Goal: Information Seeking & Learning: Find specific fact

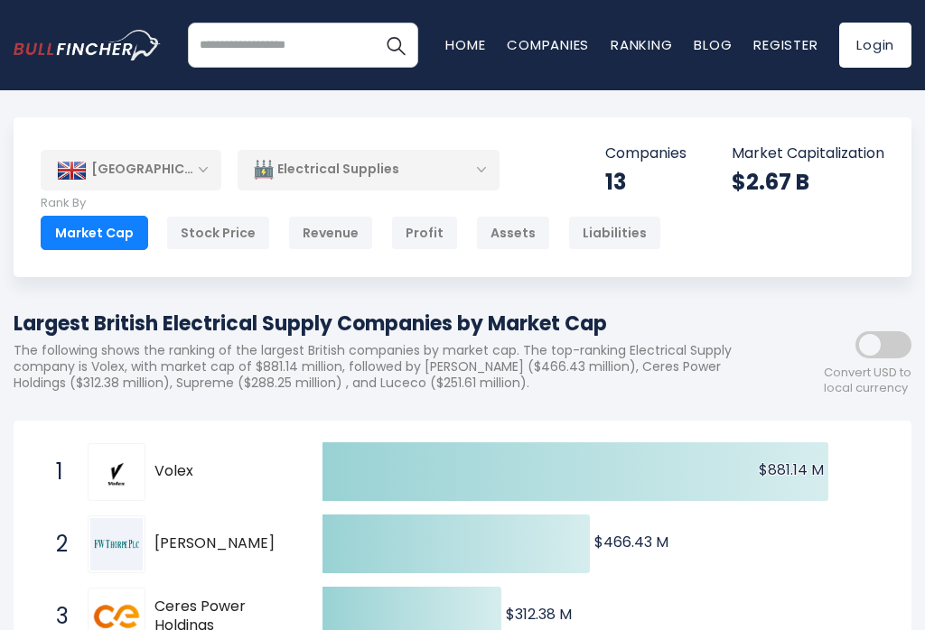
click at [210, 227] on div "Stock Price" at bounding box center [218, 233] width 104 height 34
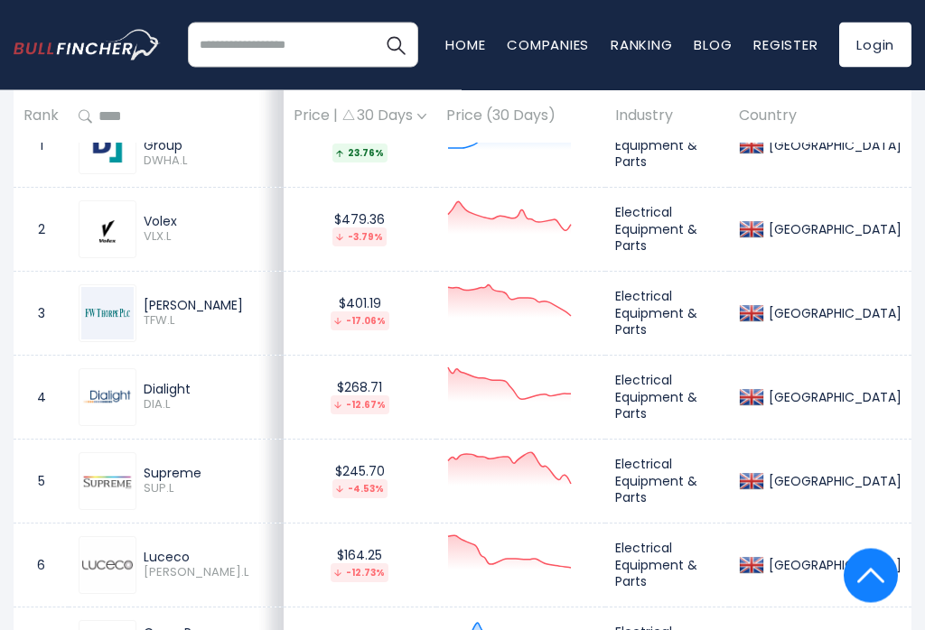
scroll to position [905, 0]
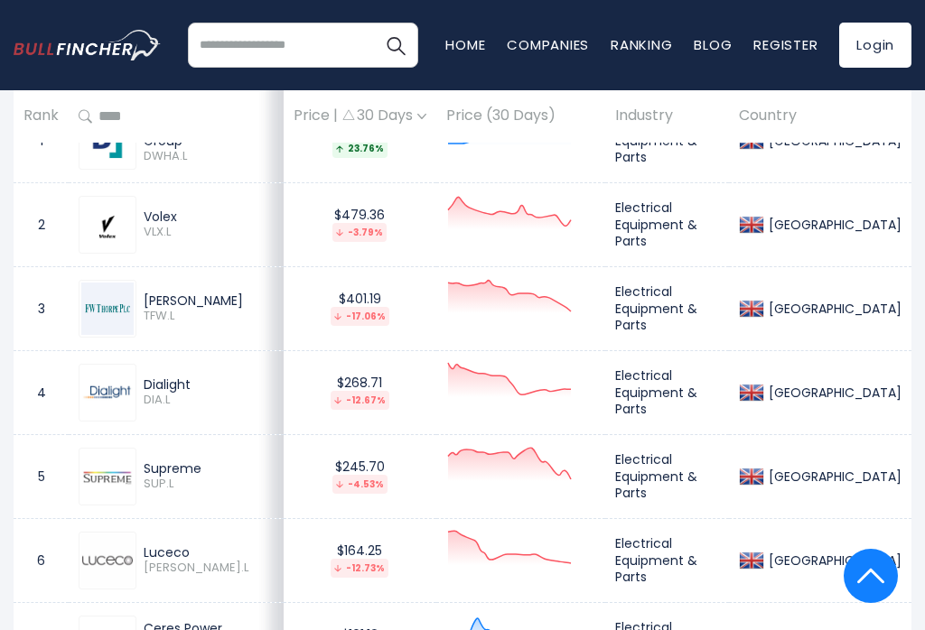
click at [623, 51] on link "Ranking" at bounding box center [641, 44] width 61 height 19
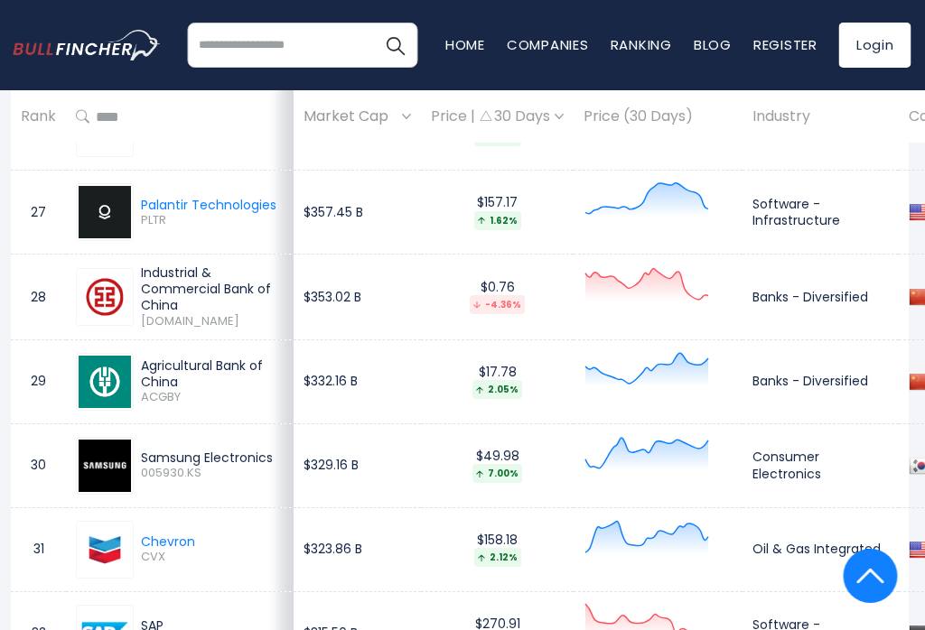
scroll to position [2984, 2]
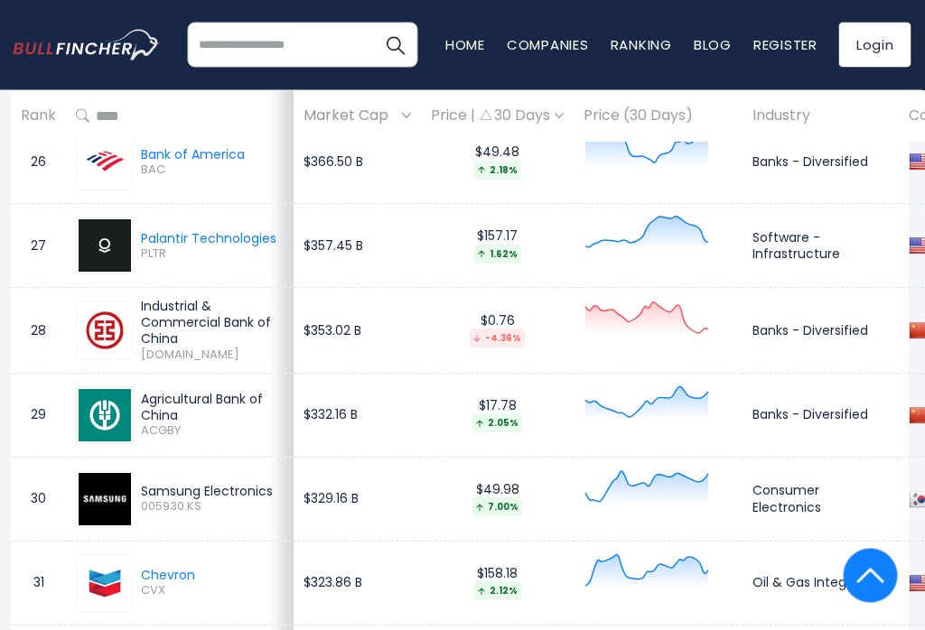
click at [274, 30] on input "search" at bounding box center [303, 45] width 230 height 45
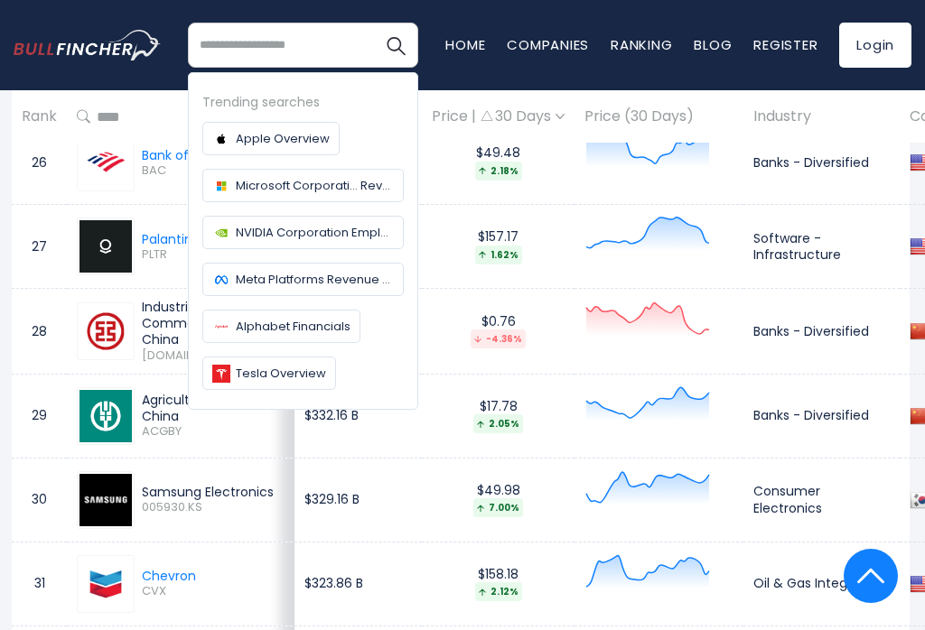
scroll to position [2984, 0]
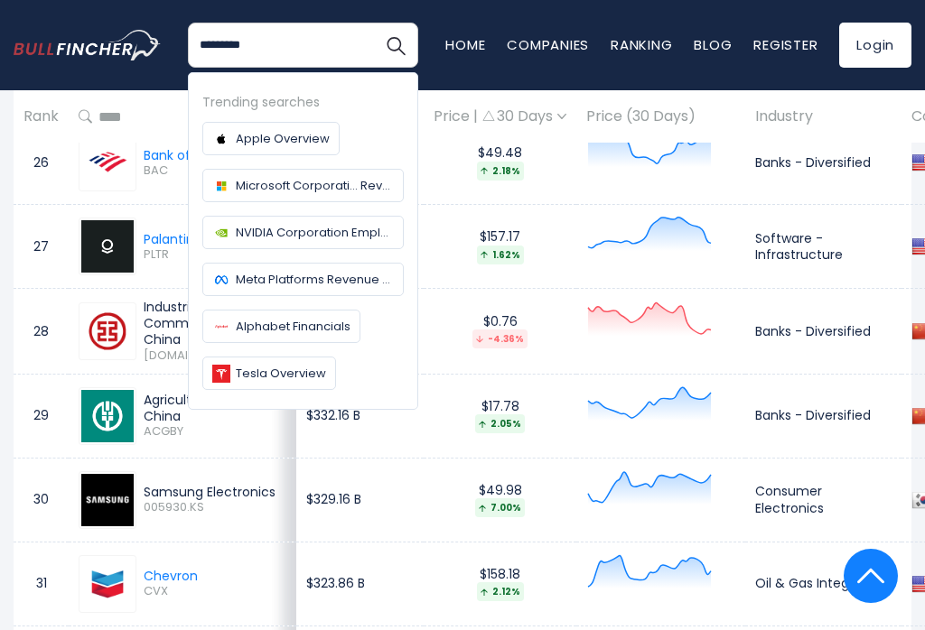
type input "*********"
click at [388, 44] on button "Search" at bounding box center [395, 45] width 45 height 45
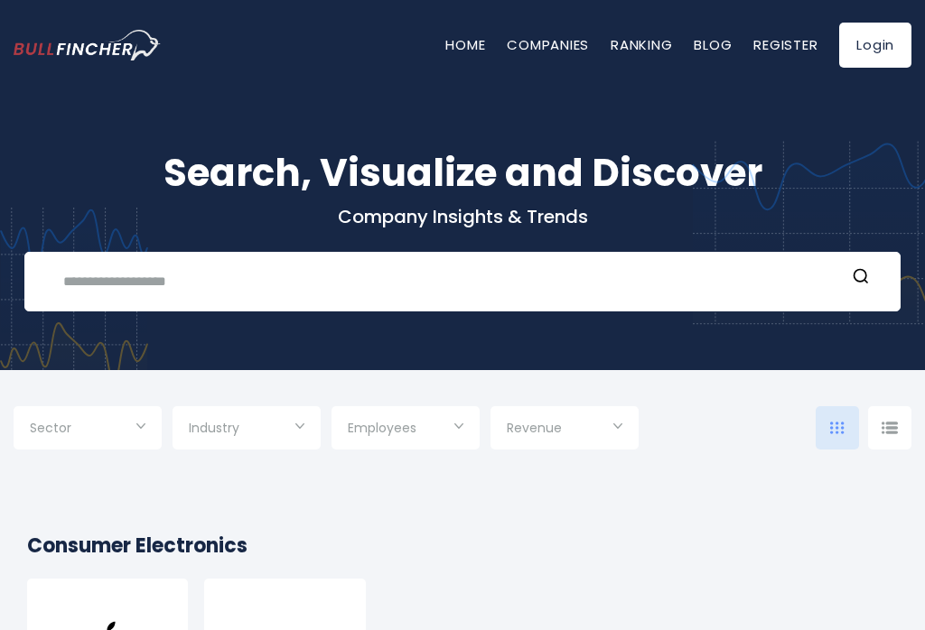
click at [125, 287] on input "text" at bounding box center [448, 281] width 793 height 33
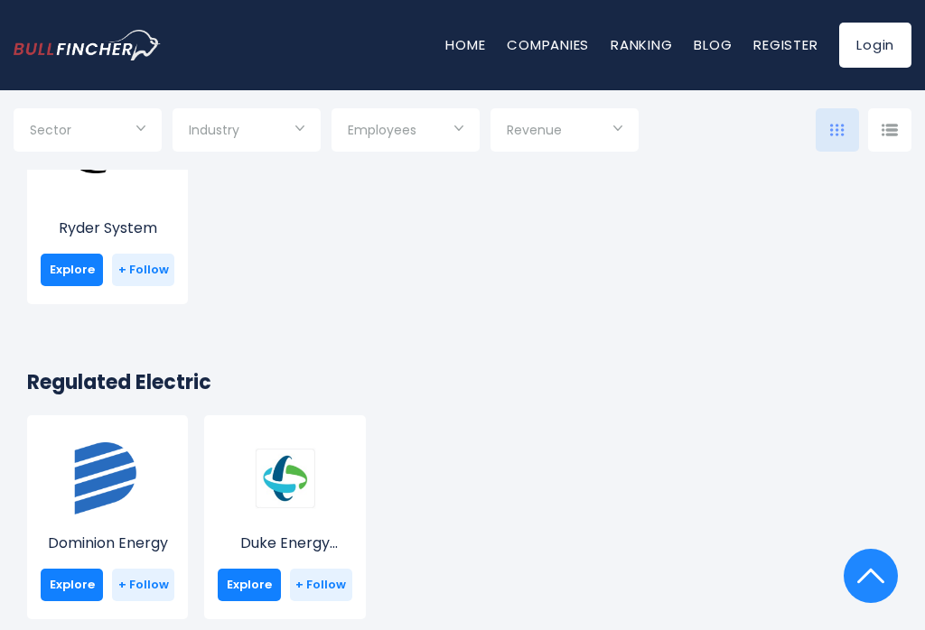
scroll to position [136, 0]
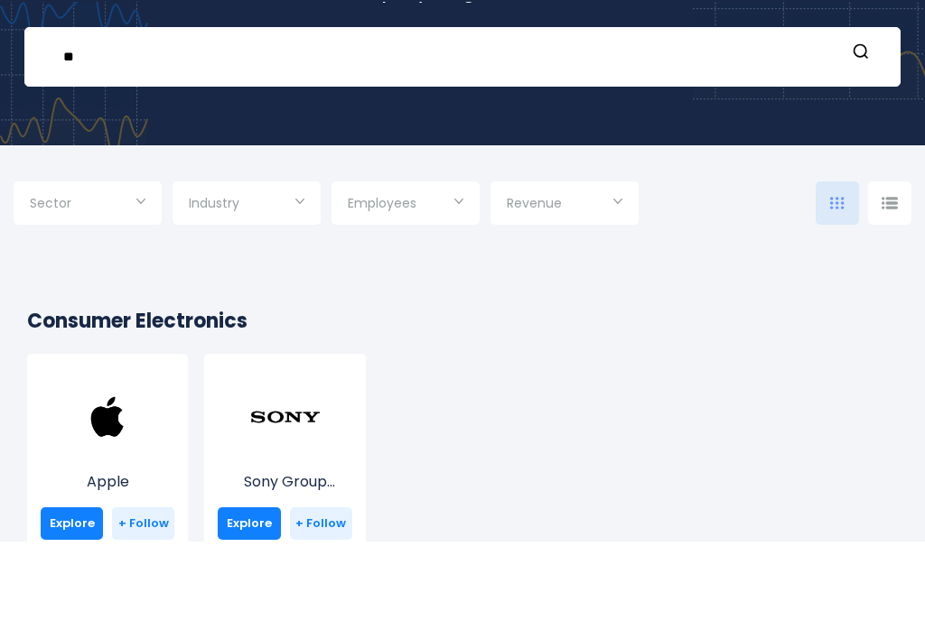
type input "*"
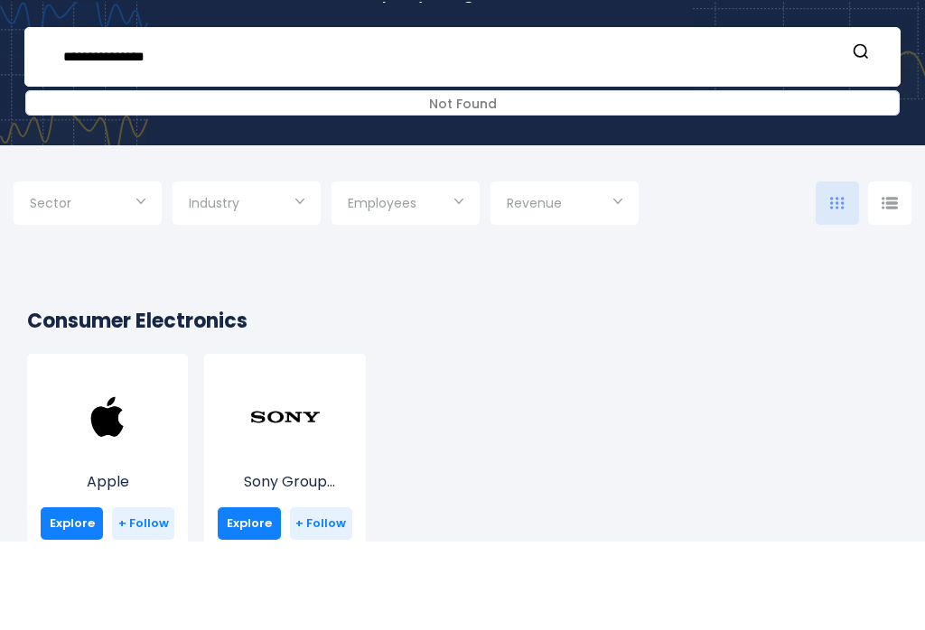
type input "**********"
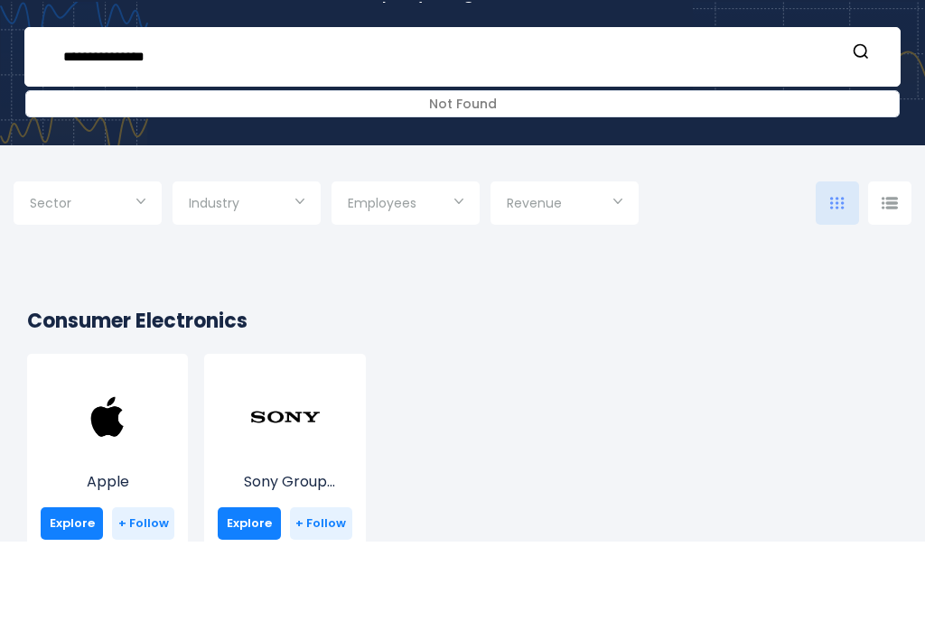
scroll to position [0, 0]
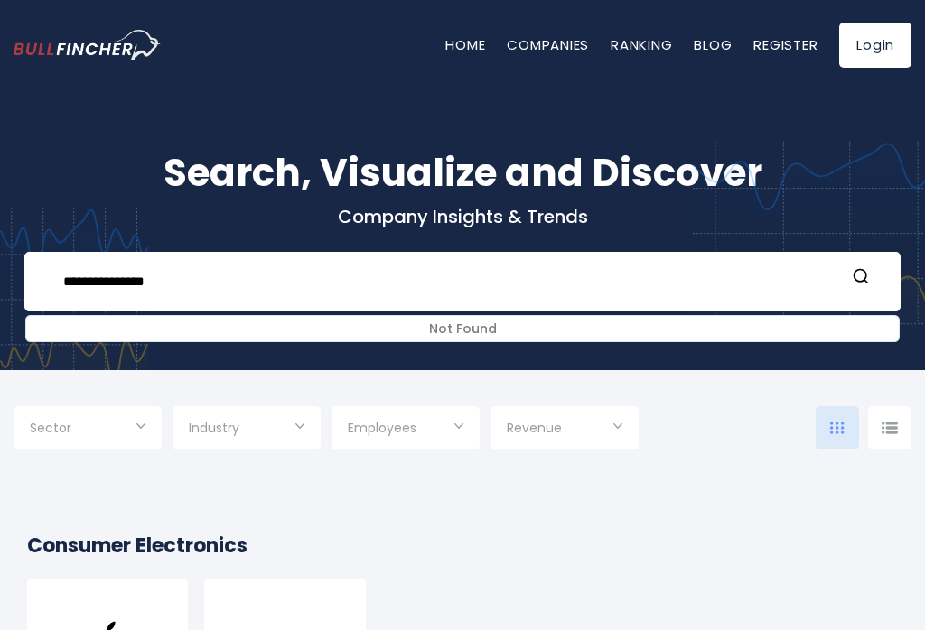
click at [468, 43] on link "Home" at bounding box center [465, 44] width 40 height 19
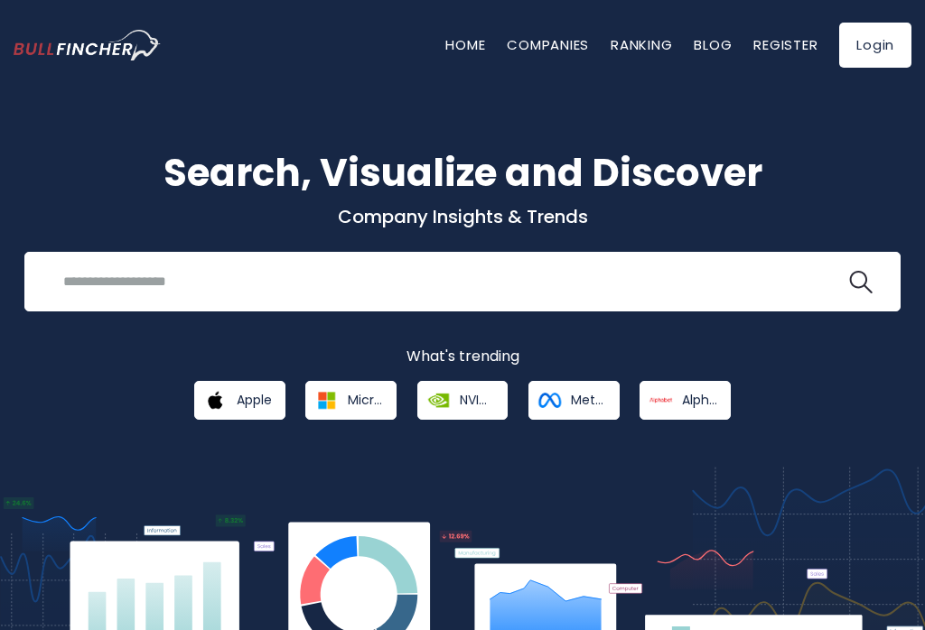
click at [97, 277] on input "search" at bounding box center [448, 281] width 793 height 33
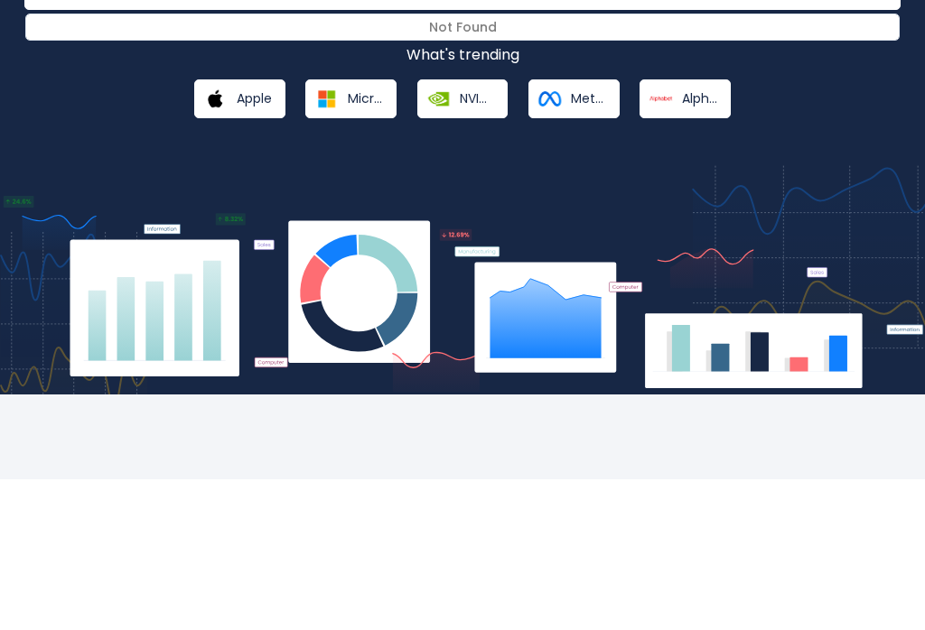
click at [860, 132] on button at bounding box center [860, 131] width 23 height 23
type input "*****"
click at [860, 132] on button at bounding box center [860, 131] width 23 height 23
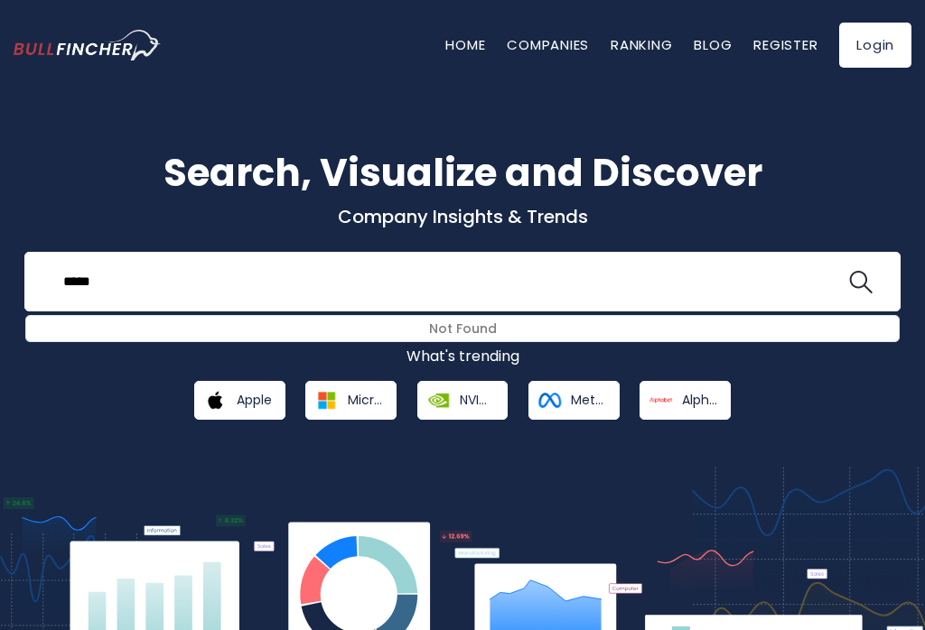
click at [537, 39] on link "Companies" at bounding box center [548, 44] width 82 height 19
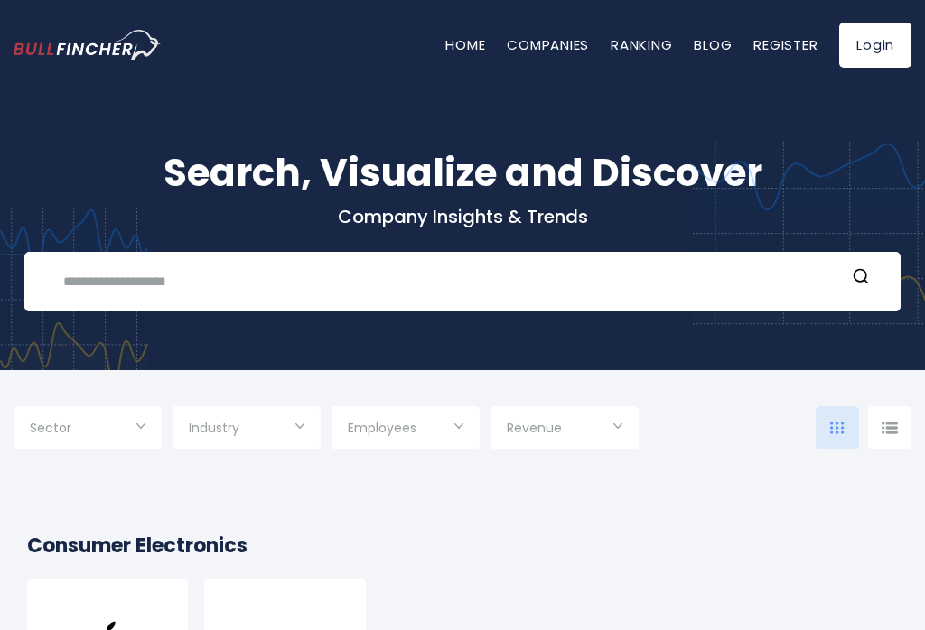
scroll to position [4, 0]
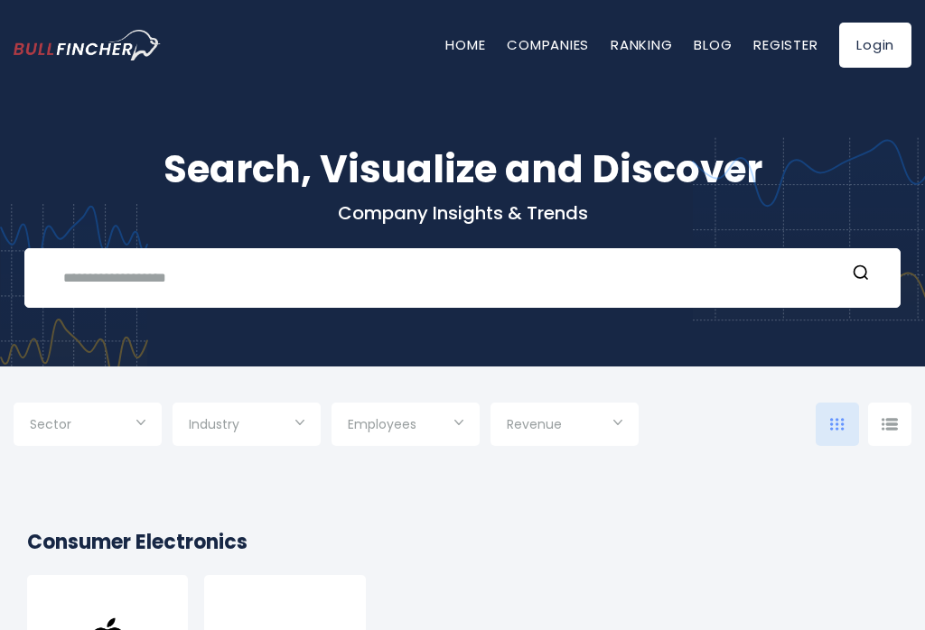
click at [89, 282] on input "text" at bounding box center [448, 277] width 793 height 33
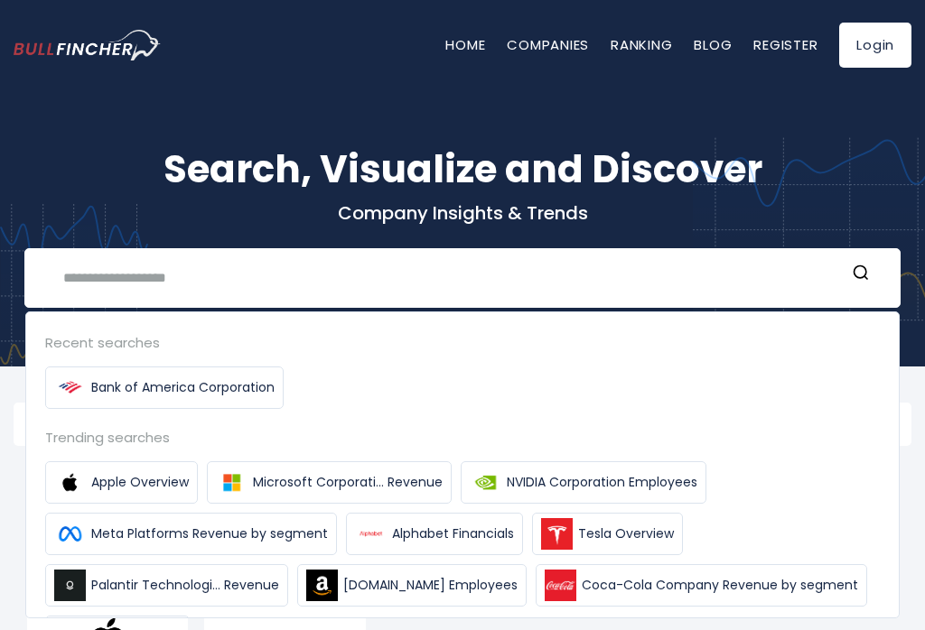
scroll to position [3, 0]
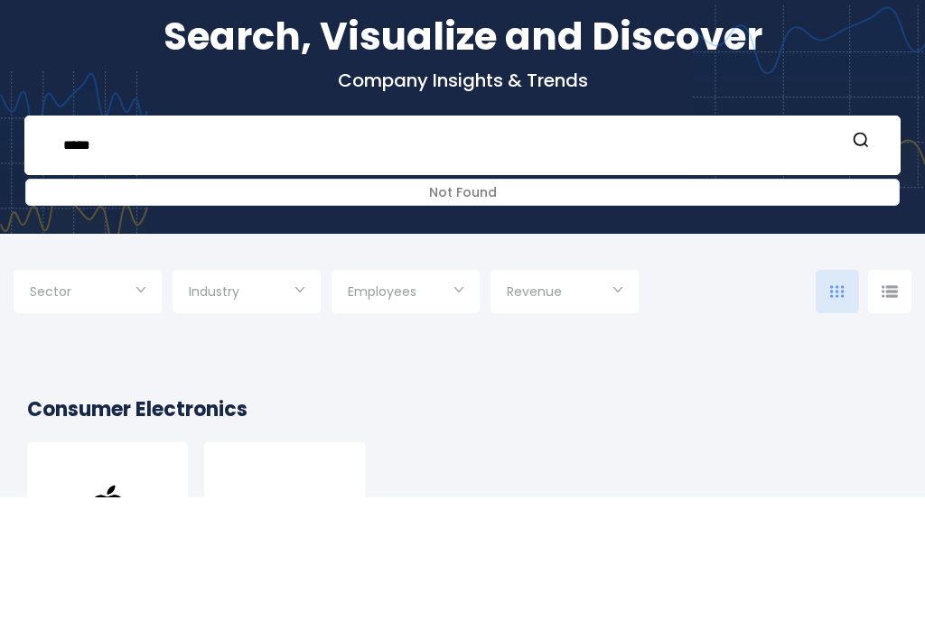
type input "*****"
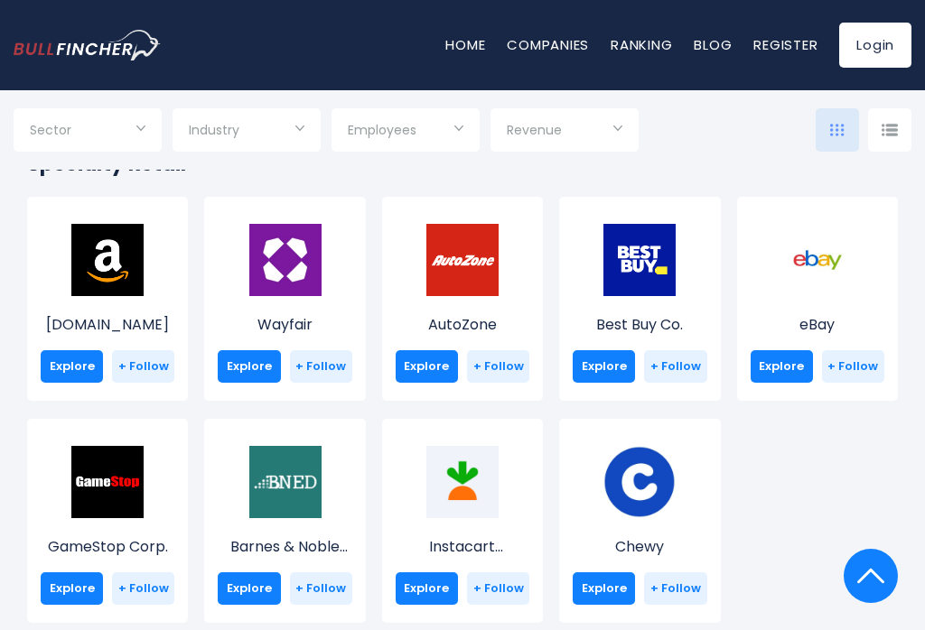
scroll to position [151, 0]
